Goal: Task Accomplishment & Management: Use online tool/utility

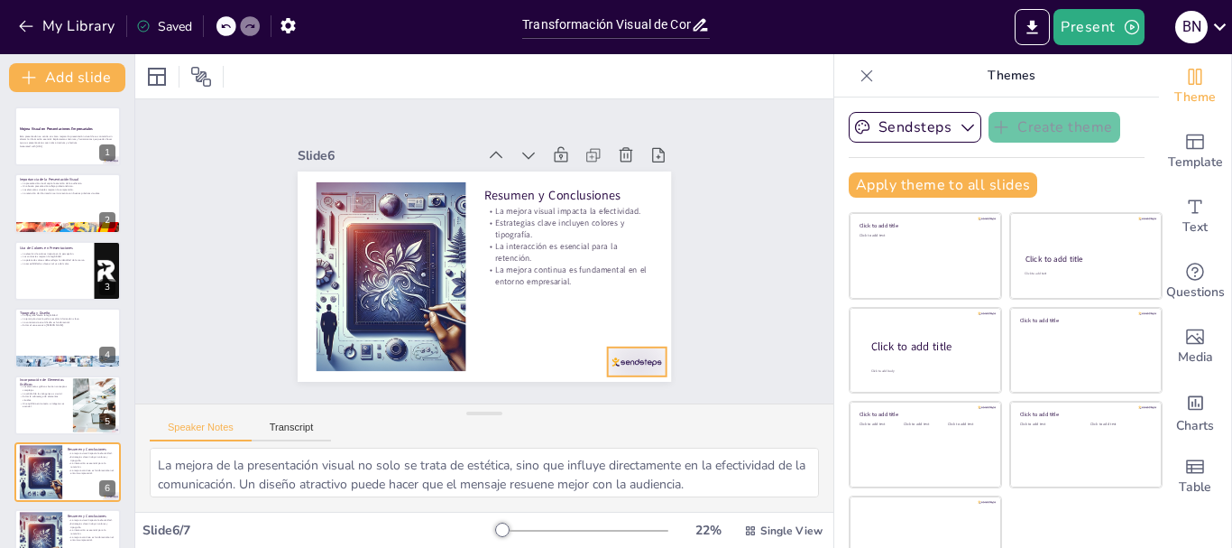
scroll to position [36, 0]
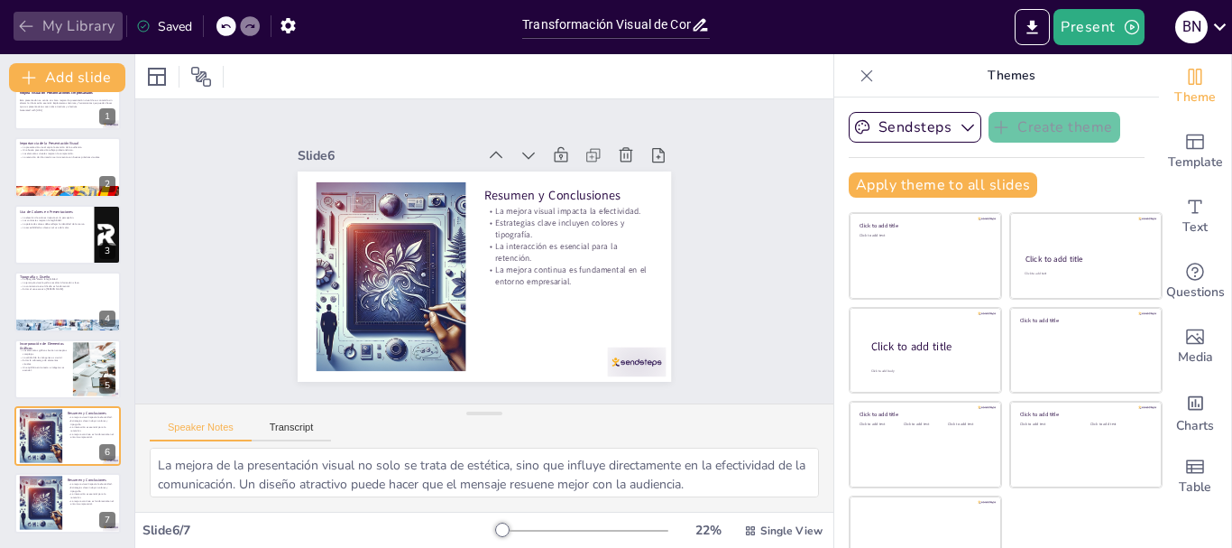
click at [23, 32] on icon "button" at bounding box center [26, 26] width 18 height 18
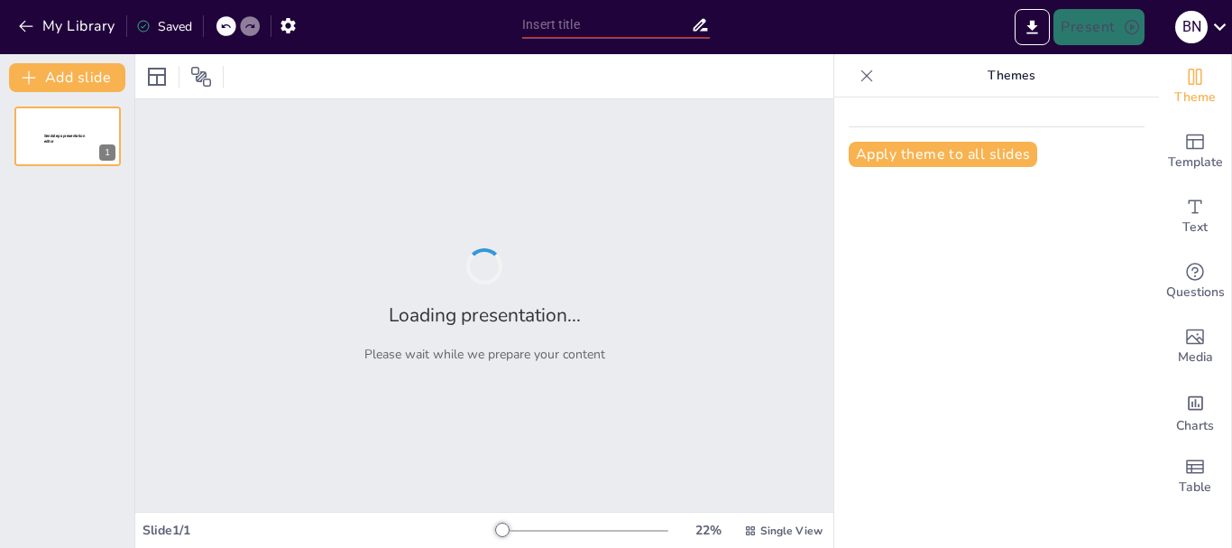
type input "Educación Primaria: Tecnología a tu Alcance con Leasing"
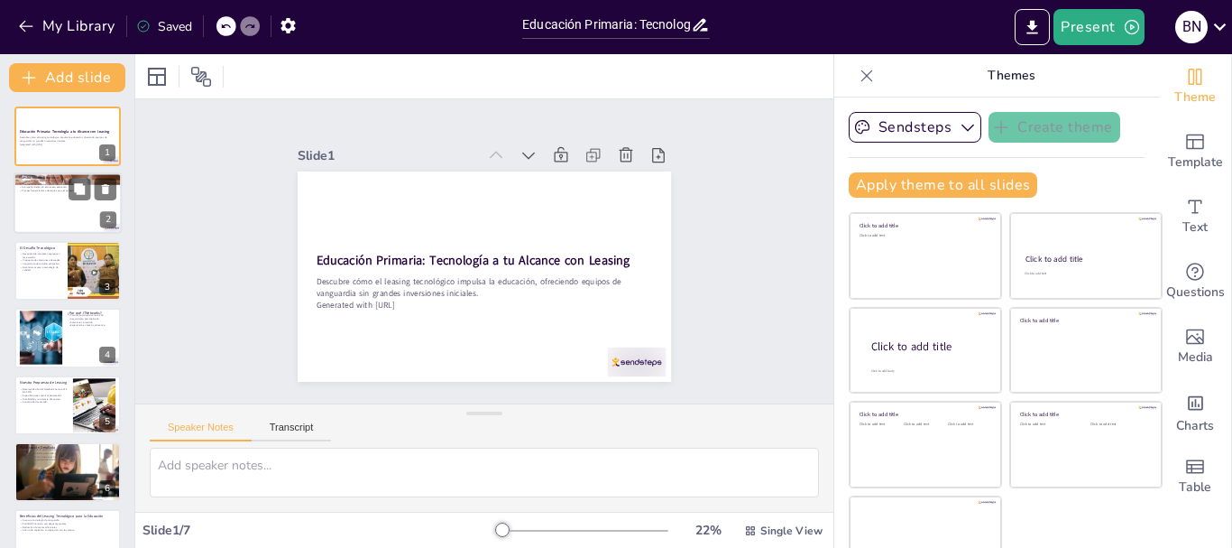
click at [57, 212] on div at bounding box center [68, 203] width 108 height 61
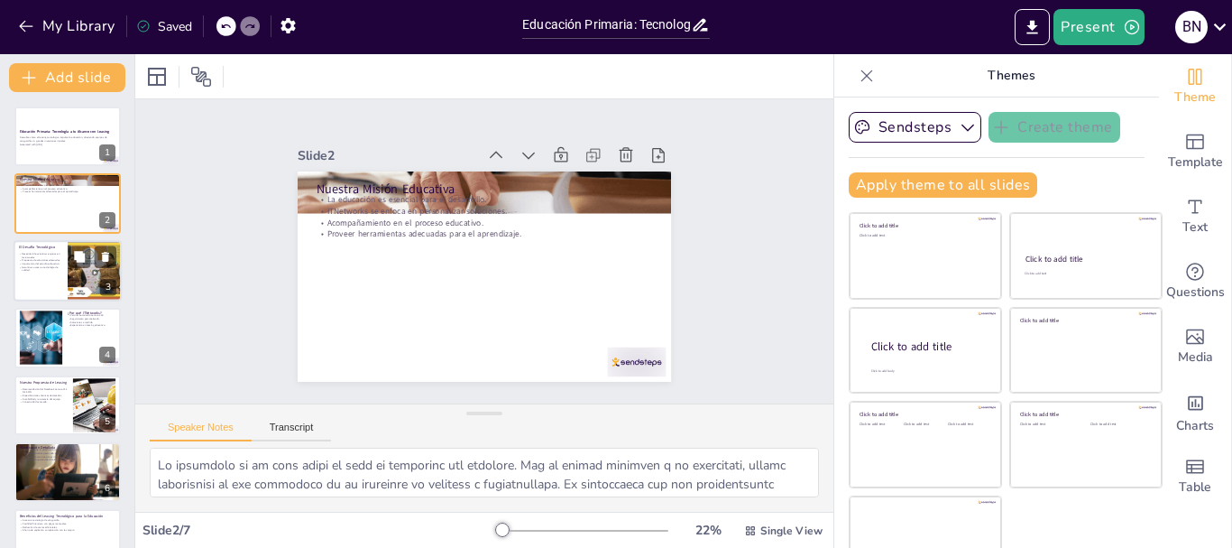
click at [42, 272] on div at bounding box center [68, 270] width 108 height 61
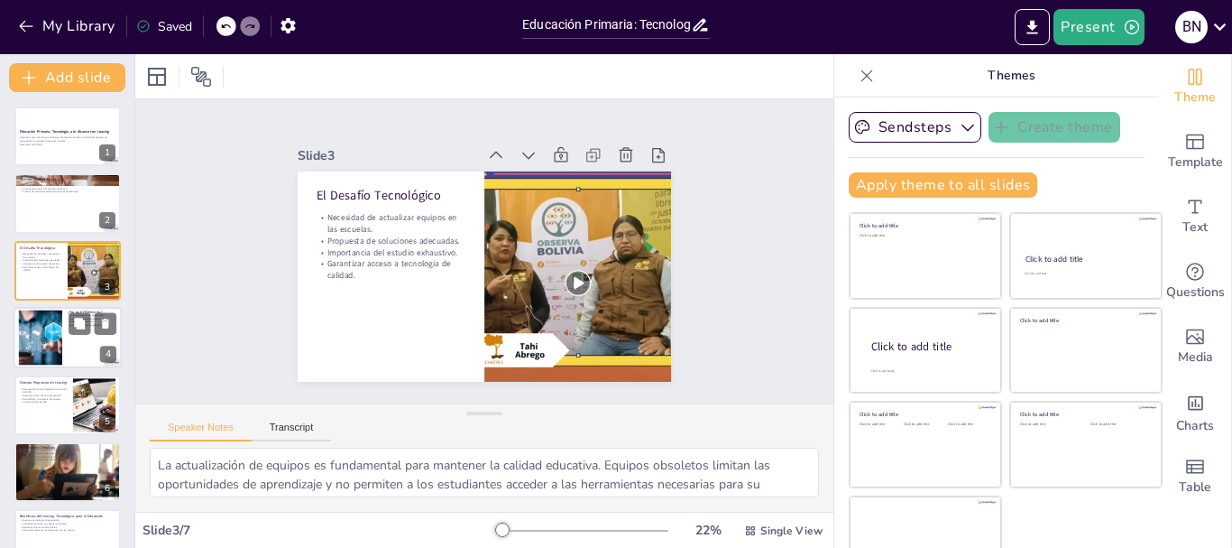
click at [42, 338] on div at bounding box center [40, 337] width 82 height 55
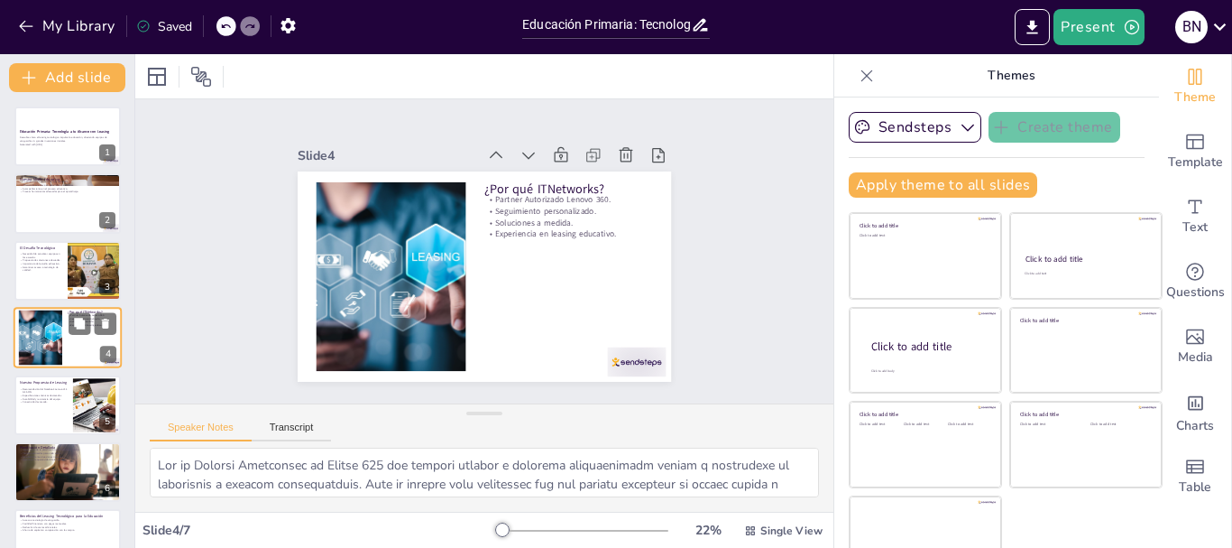
scroll to position [18, 0]
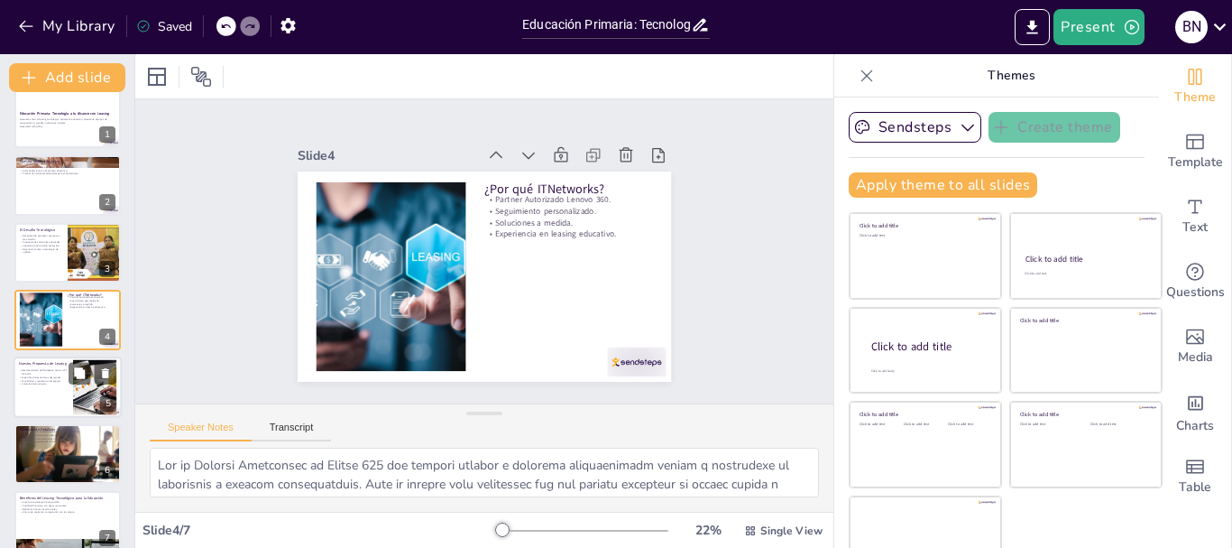
click at [32, 403] on div at bounding box center [68, 386] width 108 height 61
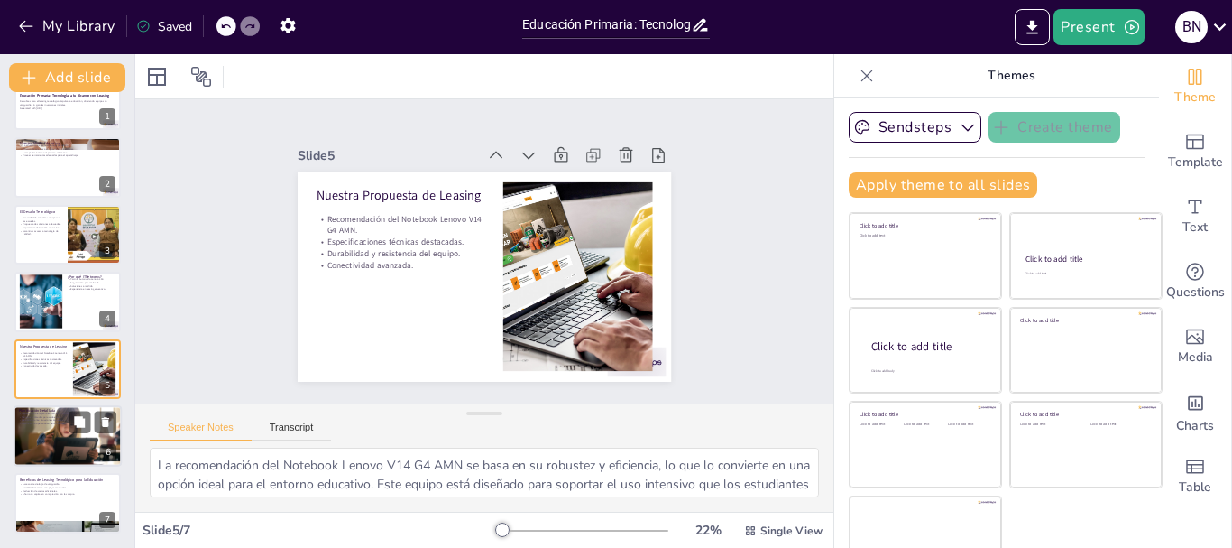
click at [59, 443] on div at bounding box center [67, 435] width 123 height 61
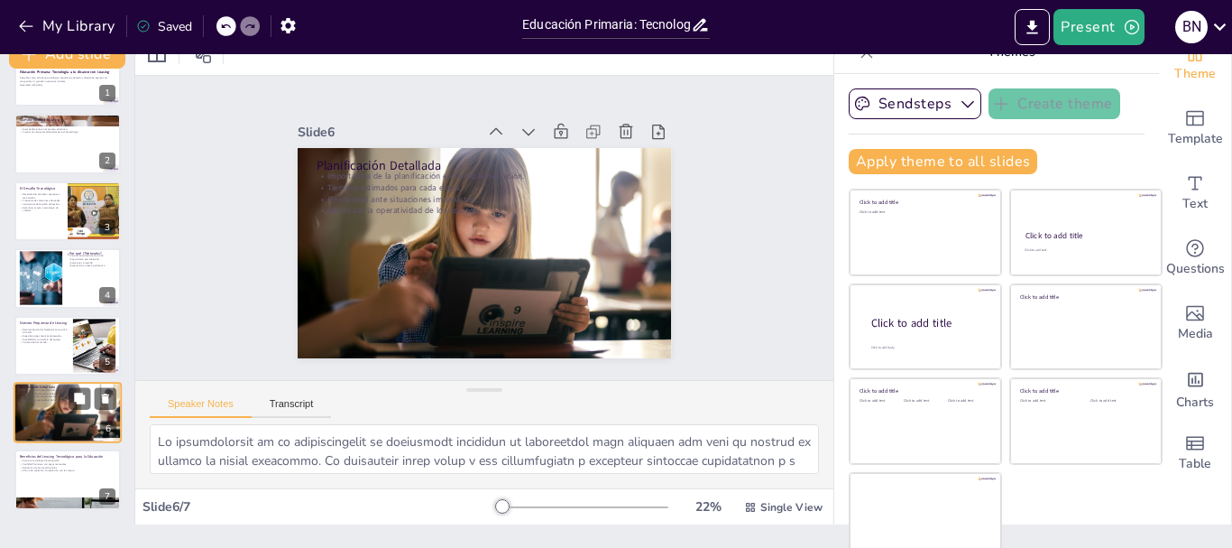
scroll to position [34, 0]
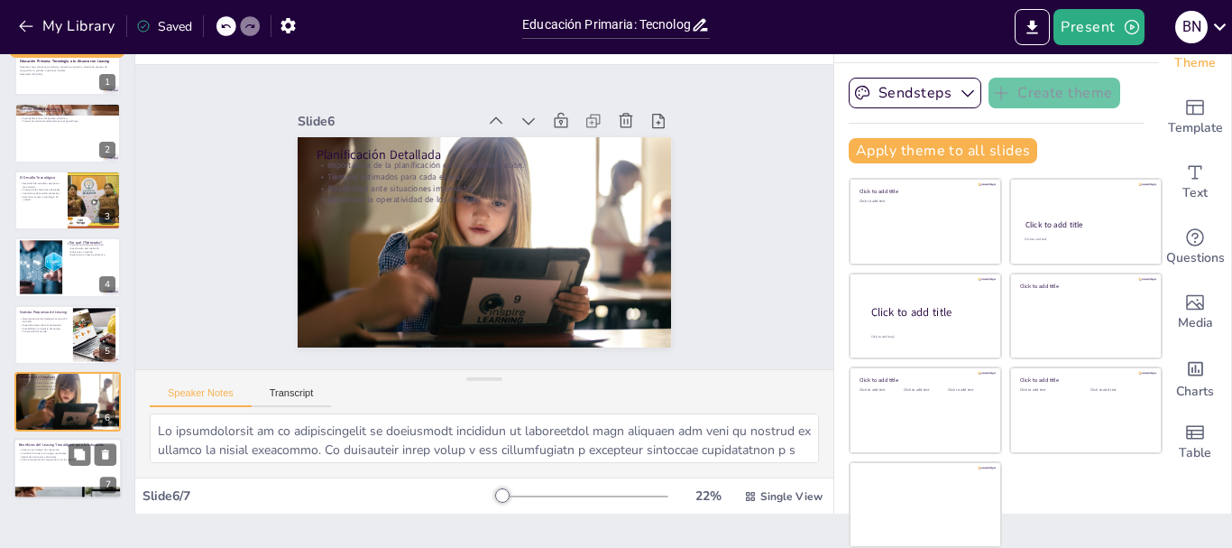
click at [57, 448] on p "Acceso a tecnología de vanguardia." at bounding box center [67, 450] width 97 height 4
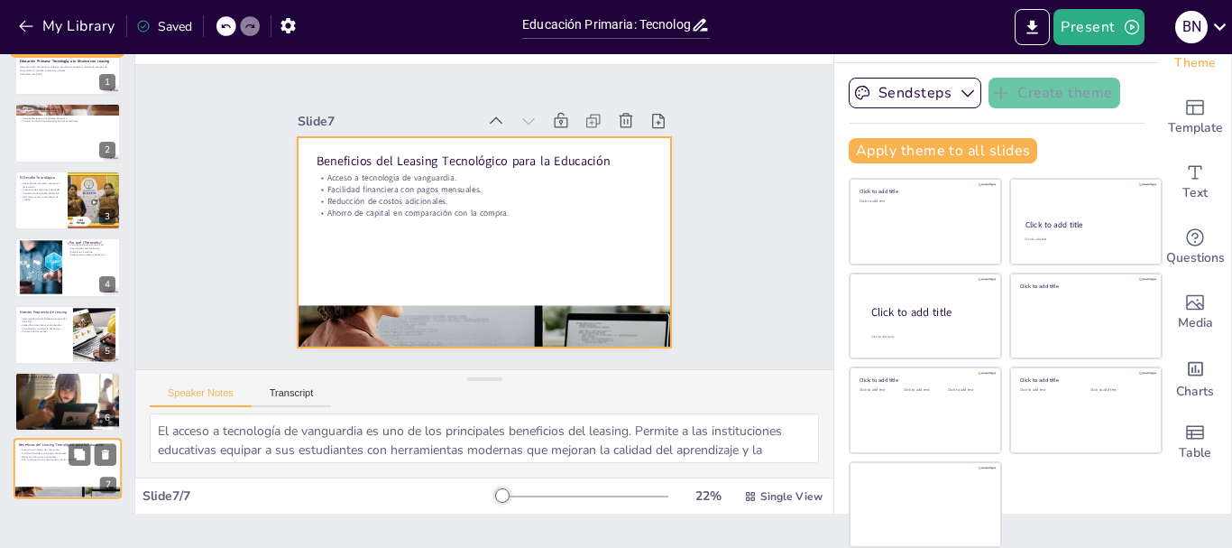
click at [67, 467] on div at bounding box center [68, 468] width 108 height 61
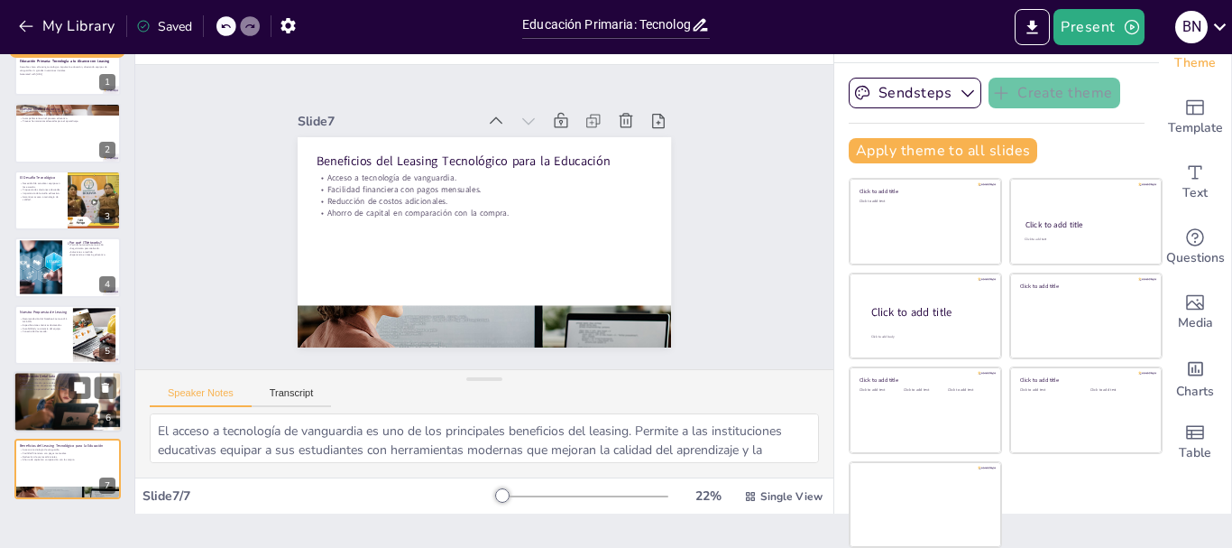
click at [45, 401] on div at bounding box center [67, 401] width 123 height 61
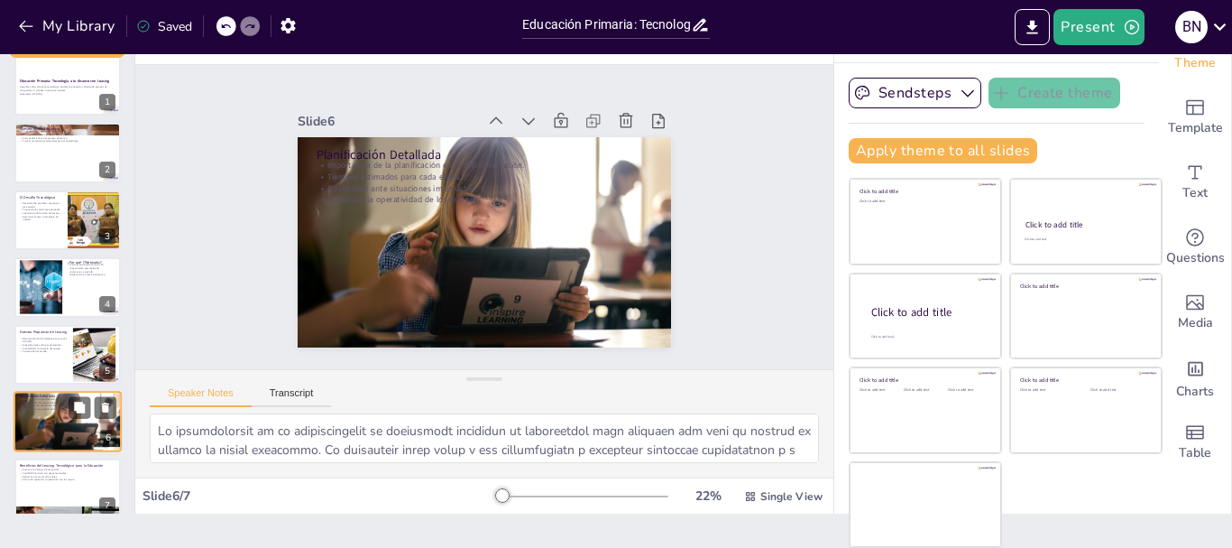
scroll to position [0, 0]
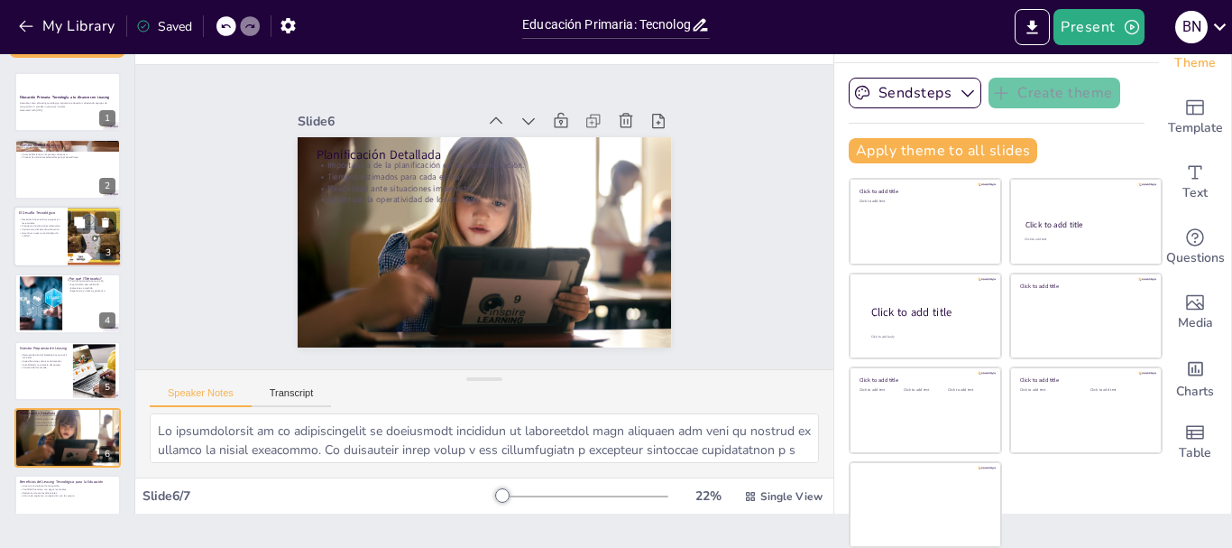
click at [29, 228] on p "Importancia del estudio exhaustivo." at bounding box center [40, 229] width 43 height 4
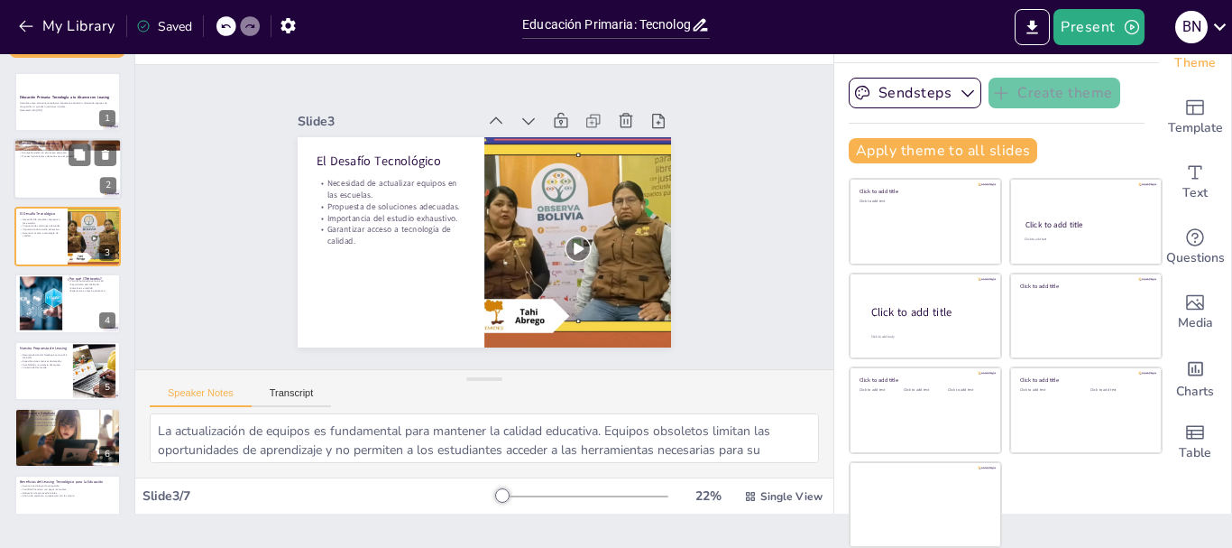
click at [40, 175] on div at bounding box center [68, 169] width 108 height 61
type textarea "La educación es la base sobre la cual se construye una sociedad. Sin un acceso …"
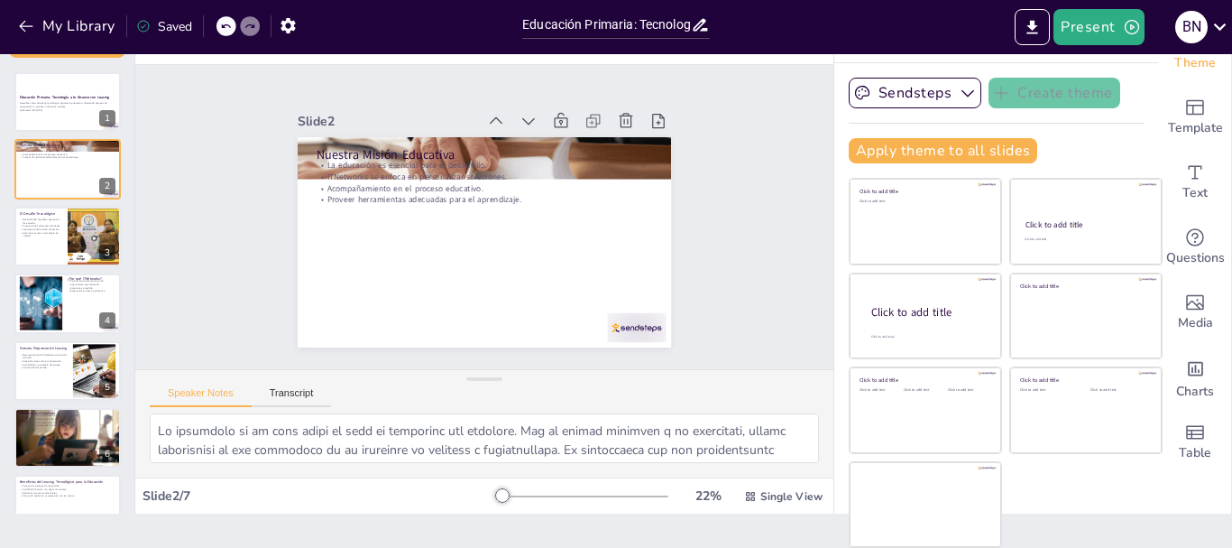
click at [47, 66] on div "Educación Primaria: Tecnología a tu Alcance con Leasing Descubre cómo el leasin…" at bounding box center [67, 286] width 134 height 456
click at [47, 80] on div at bounding box center [68, 101] width 108 height 61
